Goal: Information Seeking & Learning: Learn about a topic

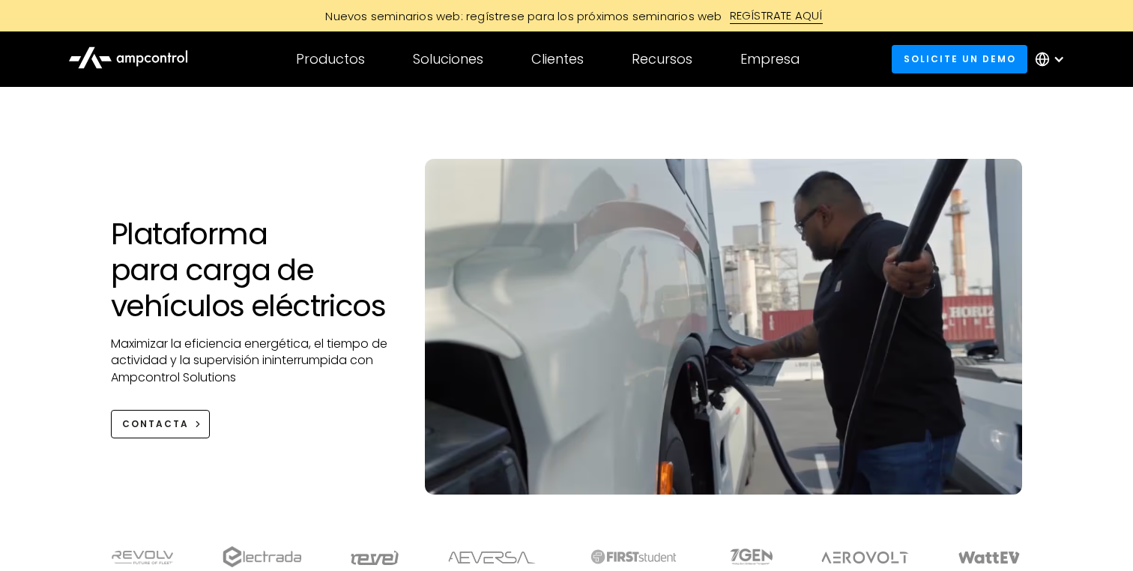
click at [1045, 58] on icon at bounding box center [1042, 59] width 5 height 13
click at [1036, 103] on link "English" at bounding box center [1040, 101] width 40 height 17
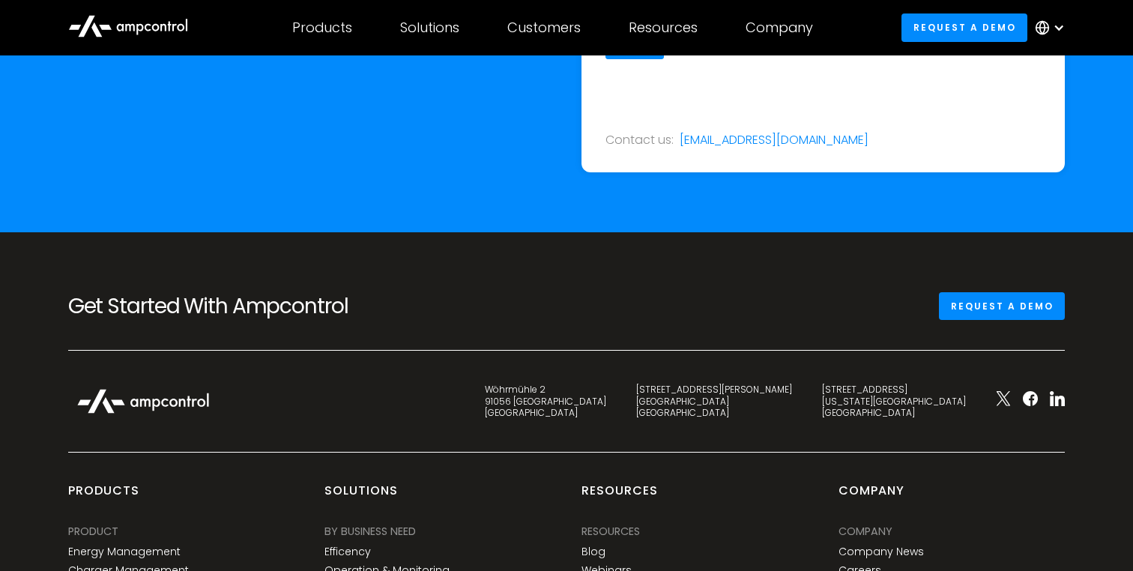
scroll to position [5250, 0]
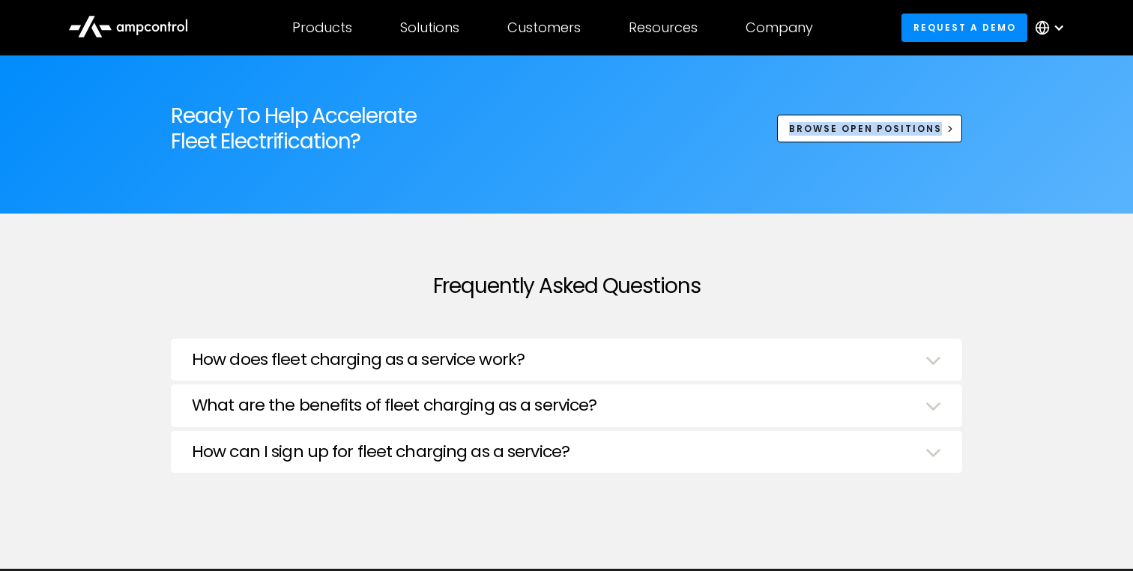
scroll to position [4870, 0]
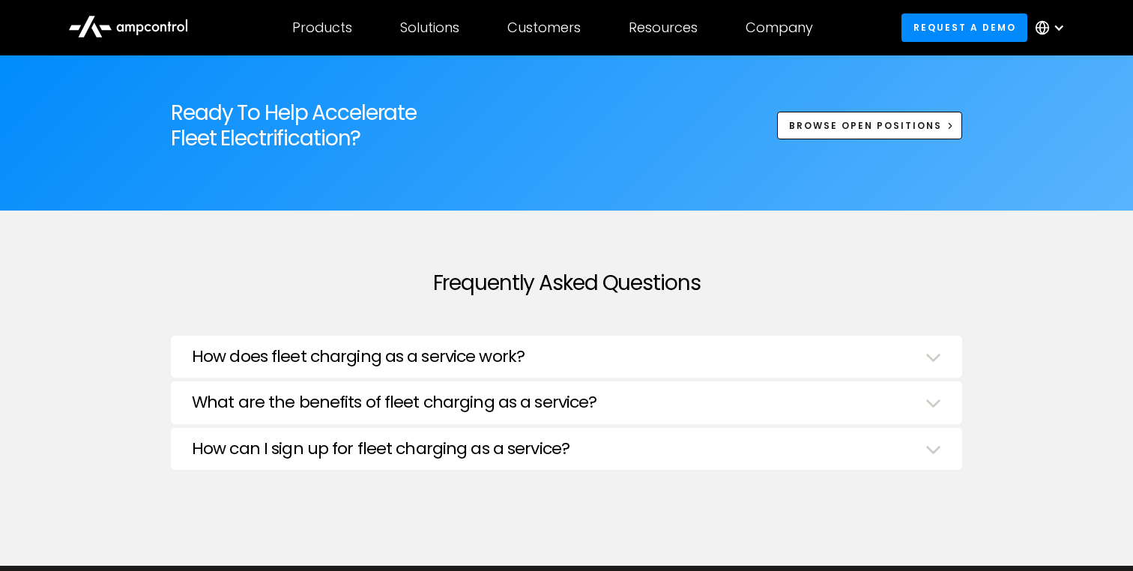
click at [550, 360] on div "How does fleet charging as a service work?" at bounding box center [566, 358] width 749 height 23
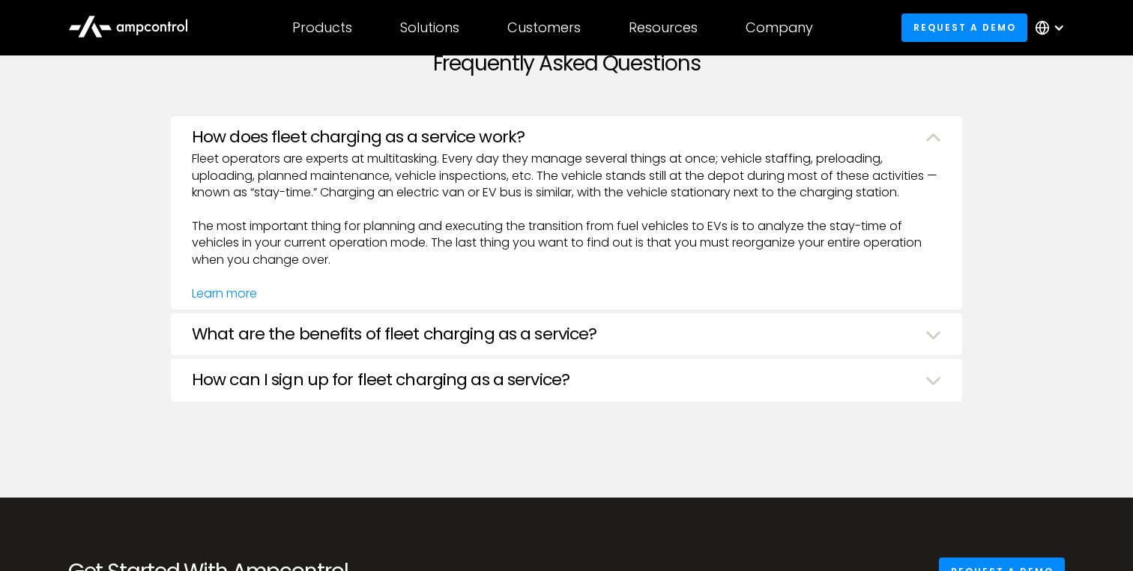
scroll to position [5091, 0]
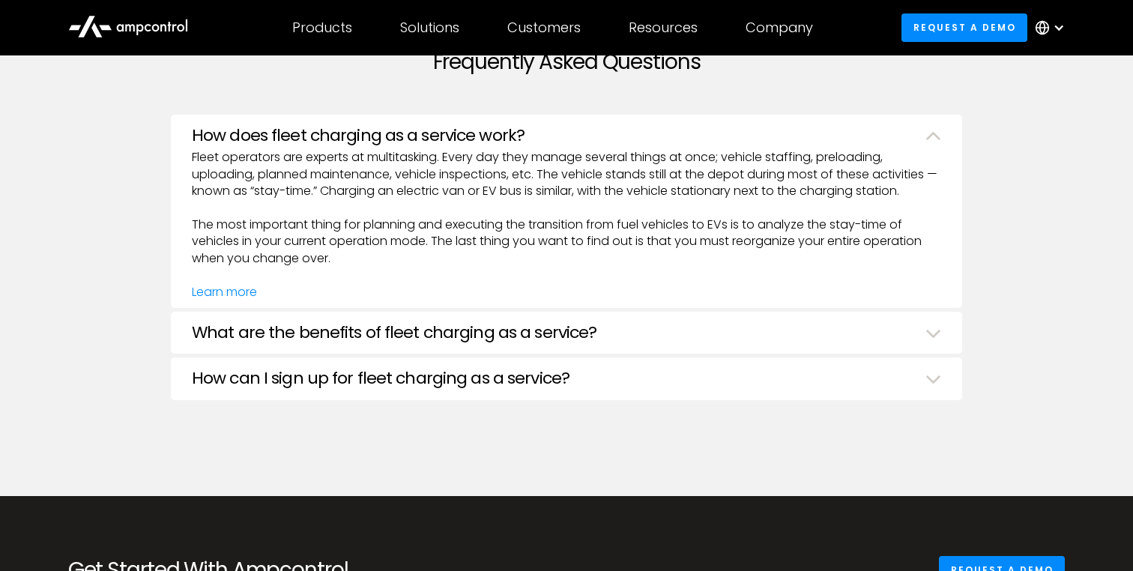
click at [550, 327] on h3 "What are the benefits of fleet charging as a service?" at bounding box center [394, 332] width 405 height 19
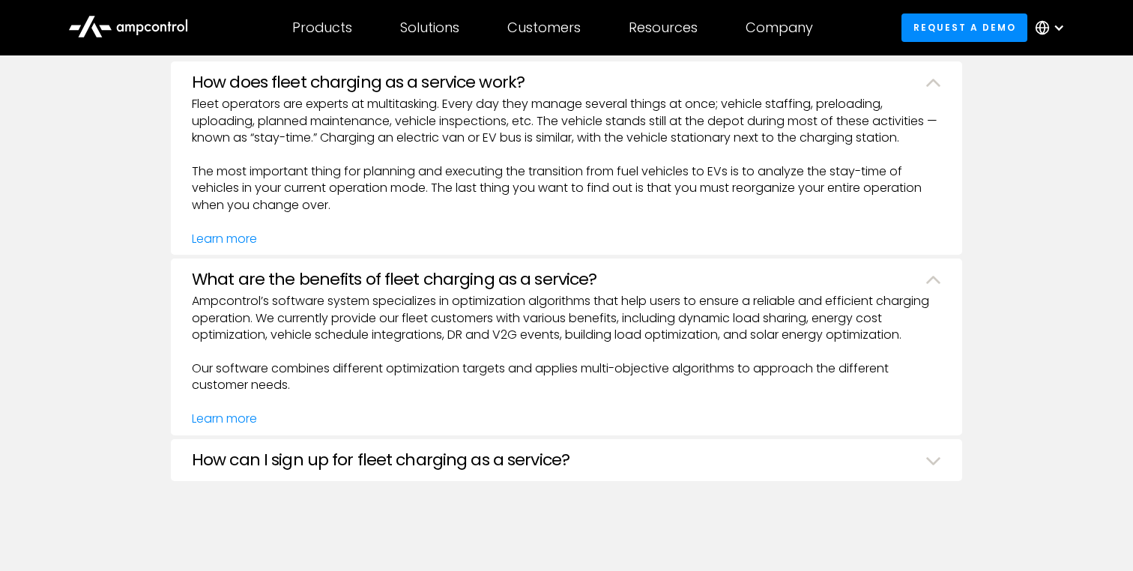
scroll to position [5149, 0]
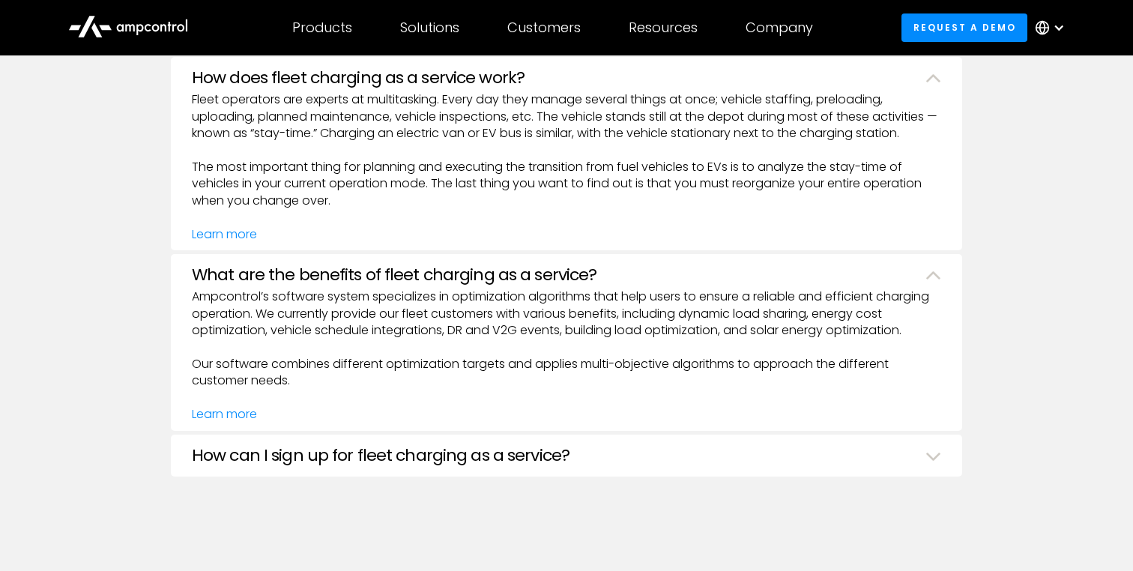
click at [341, 469] on div "How can I sign up for fleet charging as a service? Ampcontrol is a cloud-based …" at bounding box center [566, 456] width 791 height 42
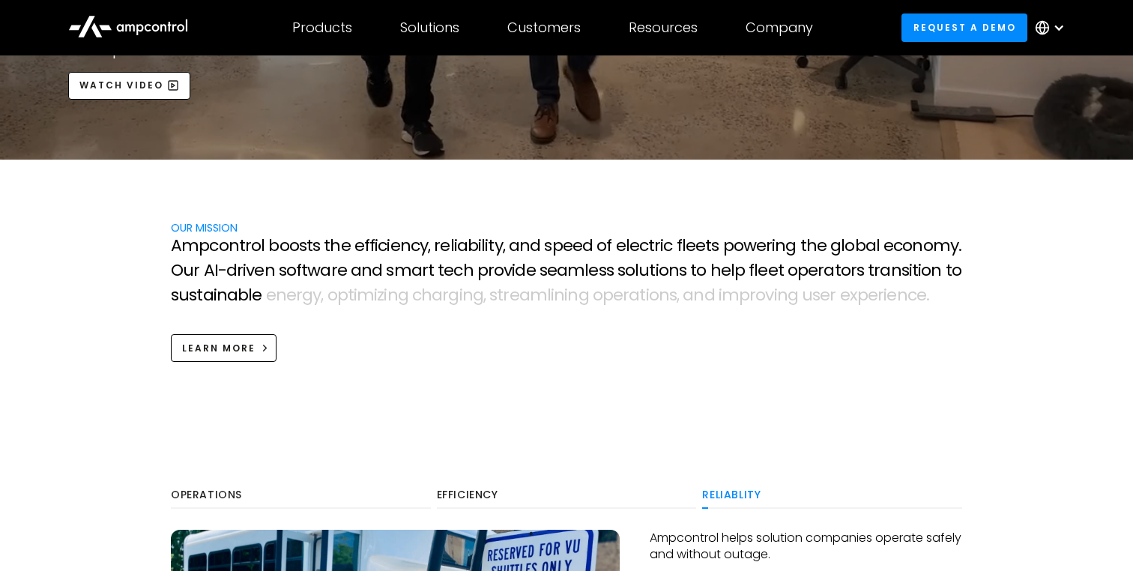
scroll to position [390, 0]
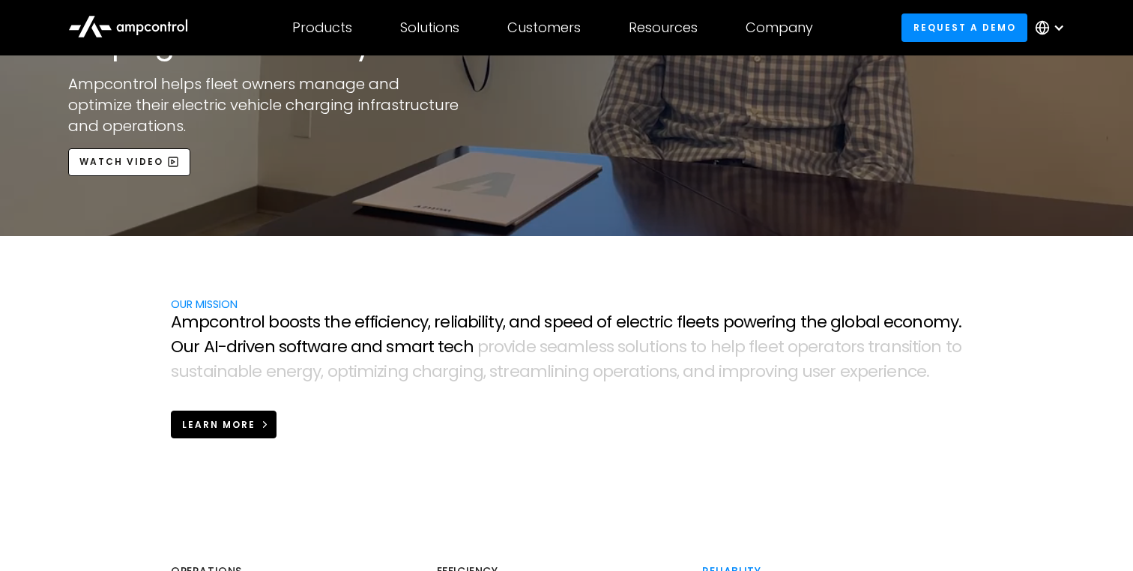
click at [226, 425] on div "Learn more" at bounding box center [218, 424] width 73 height 13
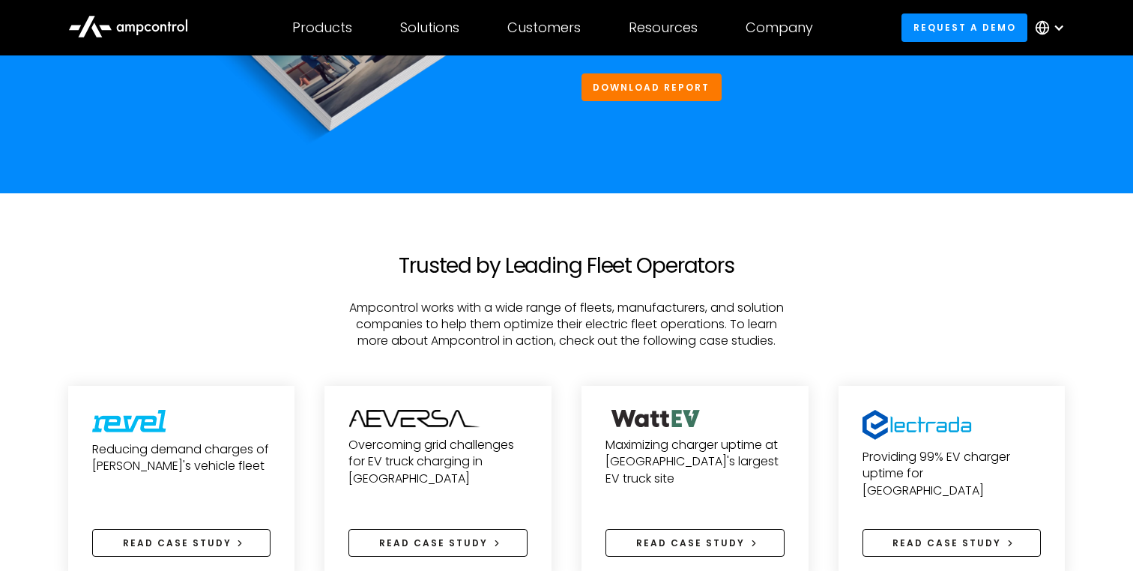
scroll to position [4996, 0]
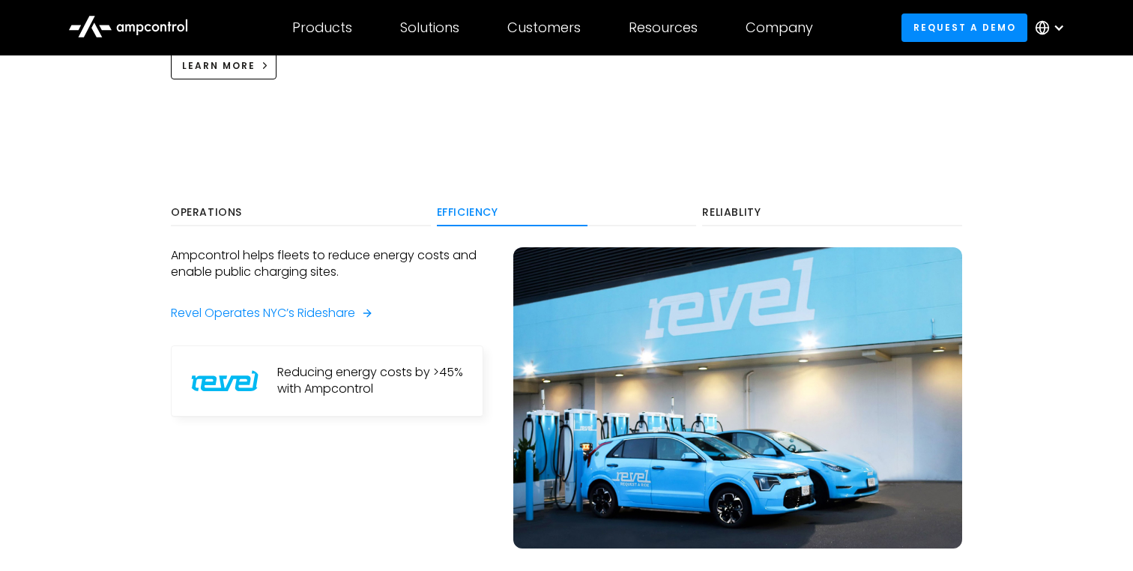
scroll to position [771, 0]
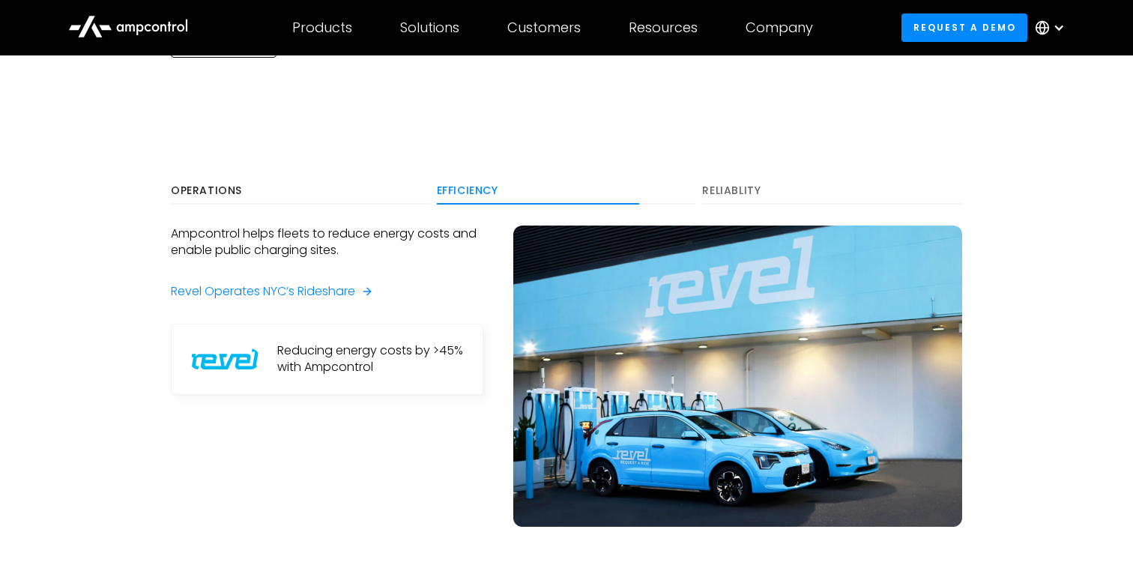
click at [734, 193] on div "Reliablity" at bounding box center [832, 190] width 260 height 13
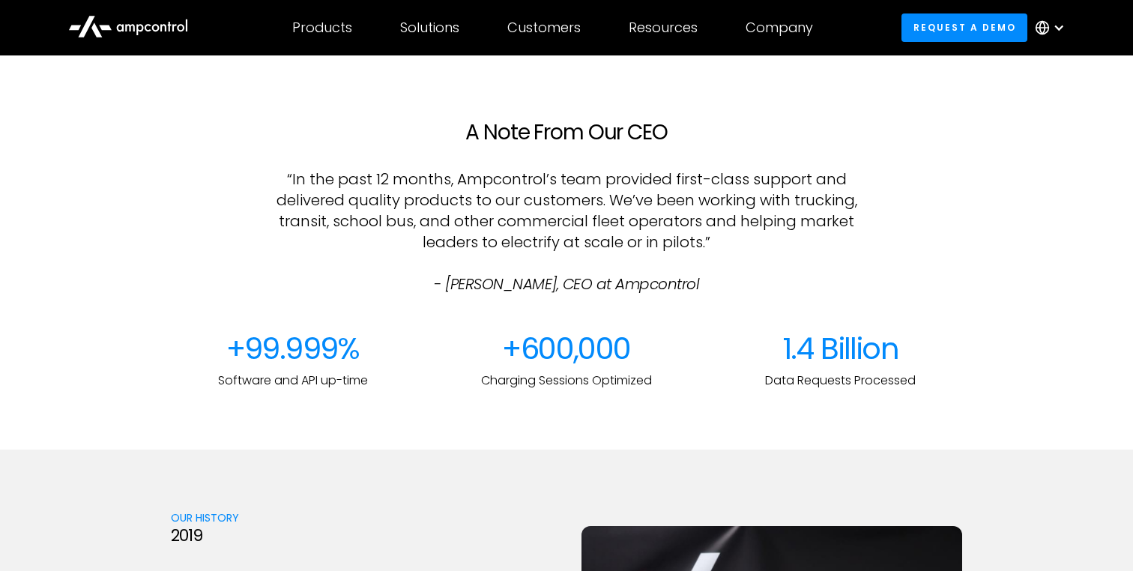
scroll to position [1307, 0]
